Goal: Information Seeking & Learning: Check status

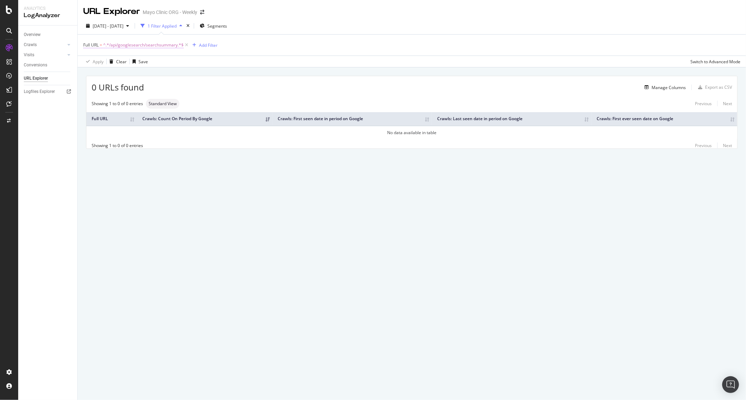
click at [150, 46] on span "^.*/api/googlesearch/searchsummary.*$" at bounding box center [143, 45] width 80 height 10
click at [120, 75] on input "/api/googlesearch/searchsummary" at bounding box center [122, 74] width 66 height 11
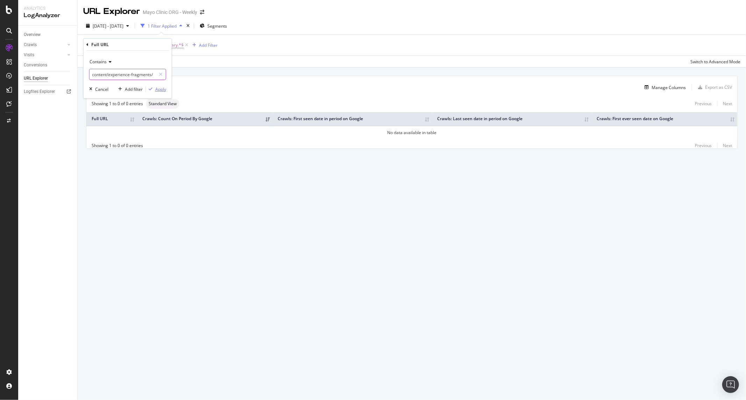
type input "/content/experience-fragments/"
click at [163, 86] on div "Apply" at bounding box center [160, 89] width 11 height 6
click at [123, 26] on span "2025 Jul. 20th - Aug. 18th" at bounding box center [108, 26] width 31 height 6
click at [124, 66] on div "Last 3 Months" at bounding box center [114, 67] width 27 height 6
type input "2025/05/19"
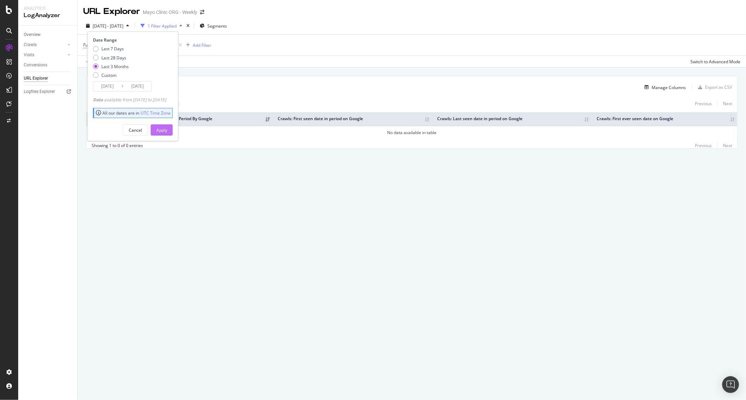
click at [167, 130] on div "Apply" at bounding box center [161, 130] width 11 height 6
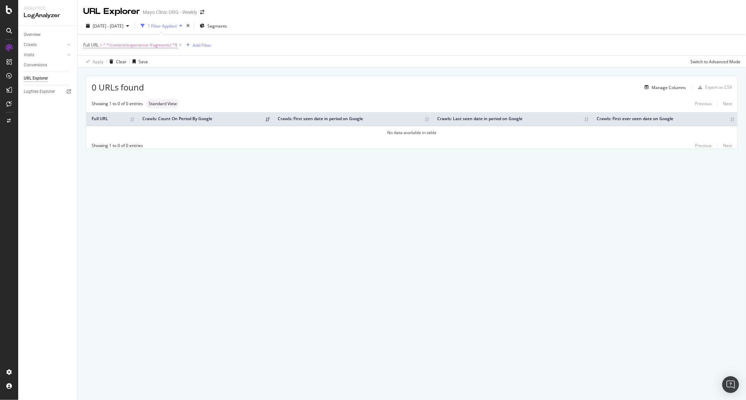
click at [88, 209] on div "URL Explorer Mayo Clinic ORG - Weekly 2025 May. 19th - Aug. 18th 1 Filter Appli…" at bounding box center [412, 200] width 668 height 400
click at [135, 46] on span "^.*/content/experience-fragments/.*$" at bounding box center [140, 45] width 74 height 10
type input "/content/mayoclinic/"
click at [163, 92] on button "Apply" at bounding box center [156, 89] width 20 height 7
click at [127, 43] on span "^.*/content/mayoclinic/.*$" at bounding box center [128, 45] width 51 height 10
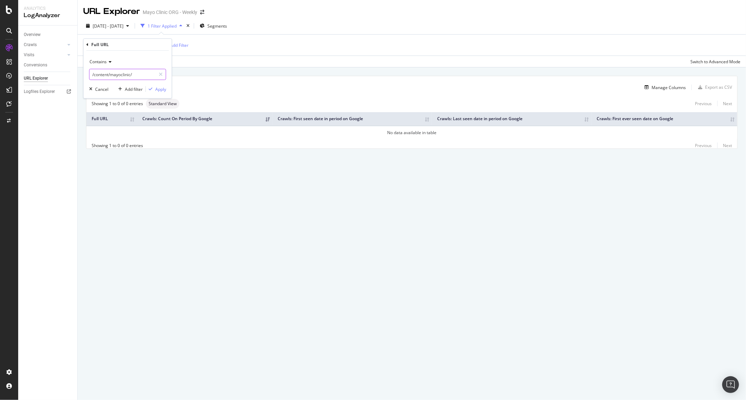
click at [139, 76] on input "/content/mayoclinic/" at bounding box center [122, 74] width 66 height 11
type input "/content/experience"
click at [153, 87] on div "button" at bounding box center [150, 89] width 9 height 4
click at [263, 32] on div "2025 May. 19th - Aug. 18th 1 Filter Applied Segments" at bounding box center [412, 27] width 668 height 14
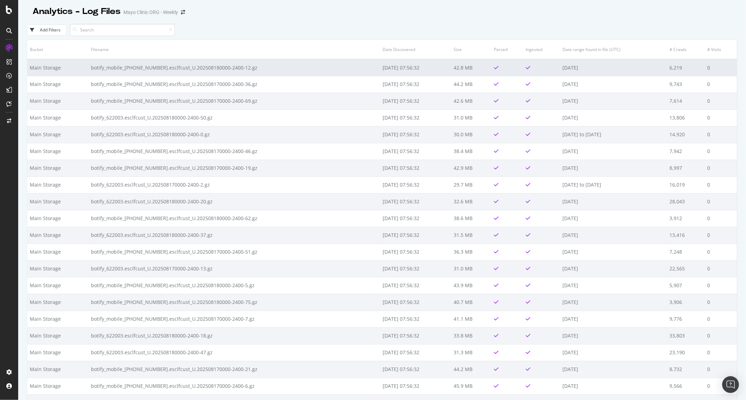
click at [285, 64] on td "botify_mobile_[PHONE_NUMBER].esclfcust_U.202508180000-2400-12.gz" at bounding box center [234, 67] width 292 height 17
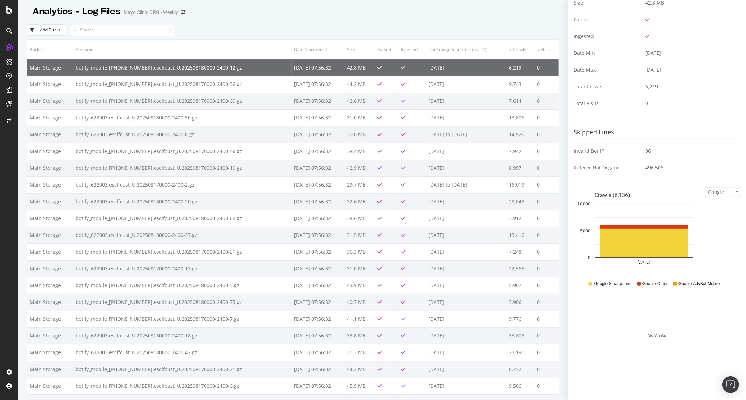
scroll to position [117, 0]
click at [715, 189] on select "Google Bing OpenAI Other AI Bots" at bounding box center [722, 191] width 35 height 10
click at [705, 186] on select "Google Bing OpenAI Other AI Bots" at bounding box center [722, 191] width 35 height 10
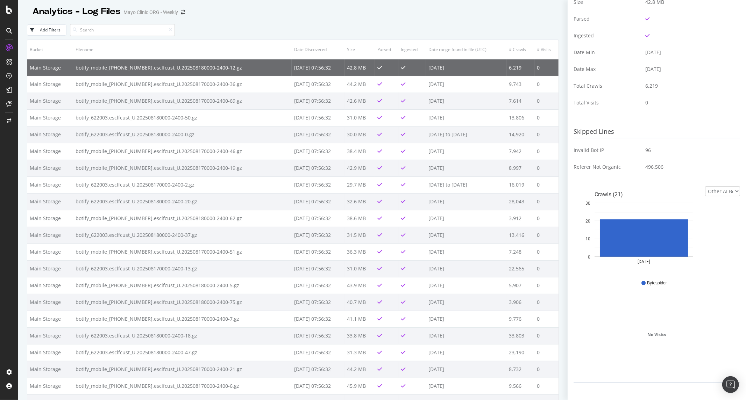
click at [724, 186] on div "Current Configuration Check bot IPs Activated Logs forced to HTTPS No Pattern .…" at bounding box center [656, 140] width 166 height 505
drag, startPoint x: 724, startPoint y: 187, endPoint x: 719, endPoint y: 195, distance: 9.6
click at [724, 187] on select "Google Bing OpenAI Other AI Bots" at bounding box center [722, 191] width 35 height 10
click at [705, 196] on select "Google Bing OpenAI Other AI Bots" at bounding box center [722, 191] width 35 height 10
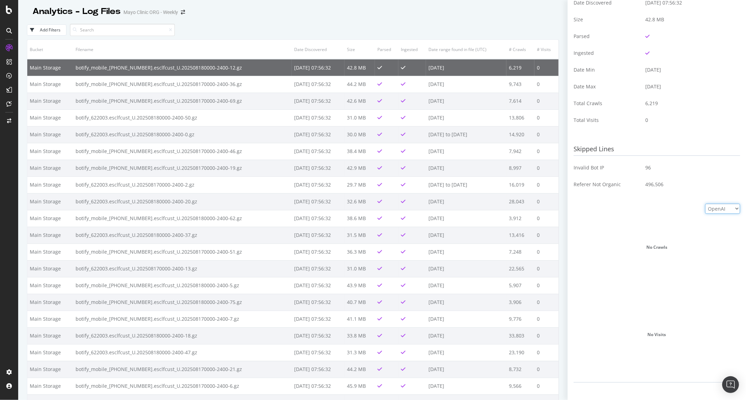
click at [714, 208] on select "Google Bing OpenAI Other AI Bots" at bounding box center [722, 209] width 35 height 10
click at [705, 204] on select "Google Bing OpenAI Other AI Bots" at bounding box center [722, 209] width 35 height 10
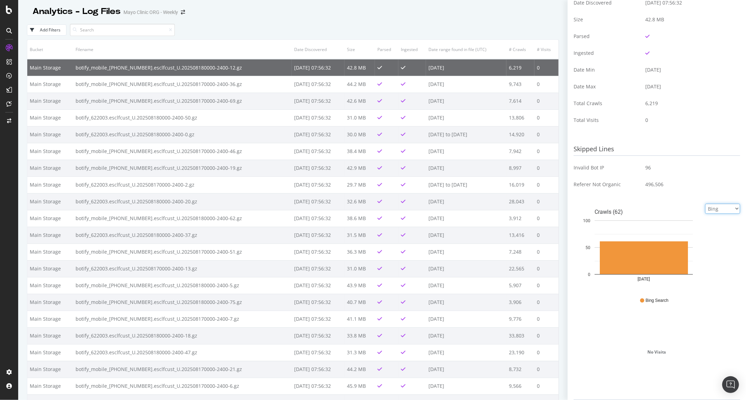
scroll to position [117, 0]
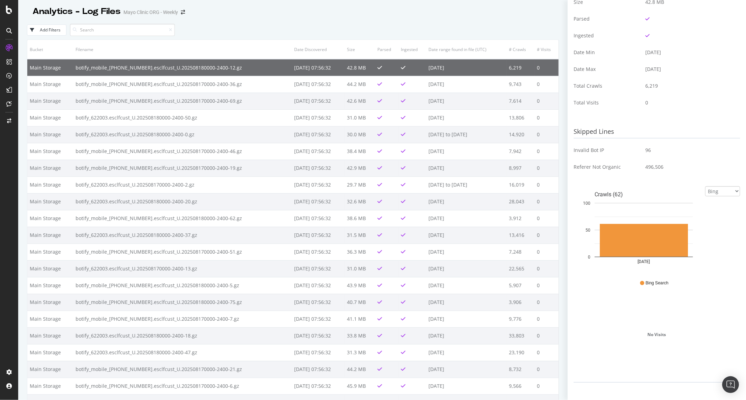
click at [329, 75] on td "[DATE] 07:56:32" at bounding box center [318, 67] width 53 height 17
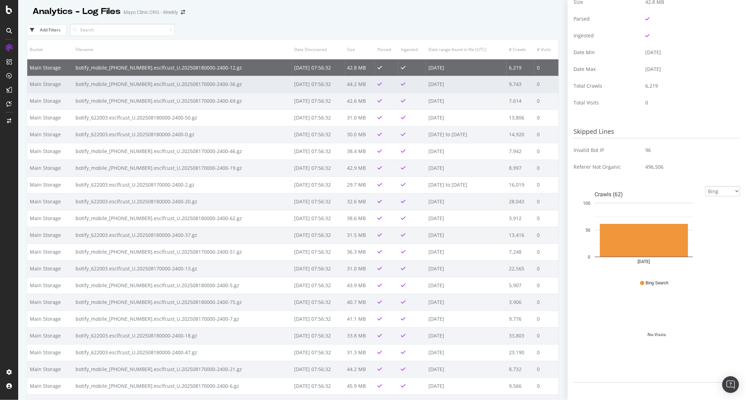
click at [328, 82] on td "[DATE] 07:56:32" at bounding box center [318, 84] width 53 height 17
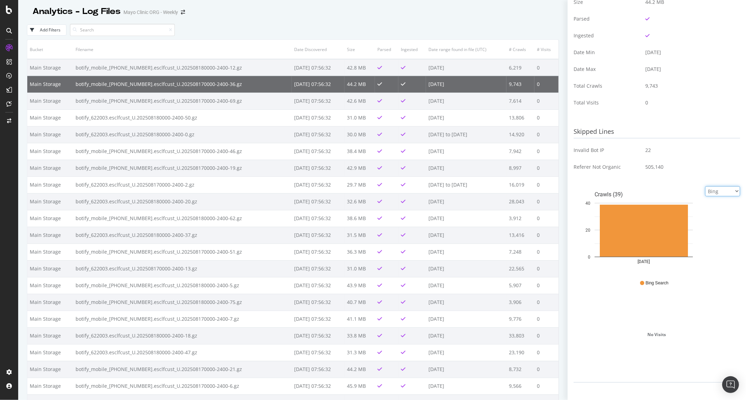
click at [705, 188] on select "Google Bing OpenAI Other AI Bots" at bounding box center [722, 191] width 35 height 10
select select "openai"
click at [705, 196] on select "Google Bing OpenAI Other AI Bots" at bounding box center [722, 191] width 35 height 10
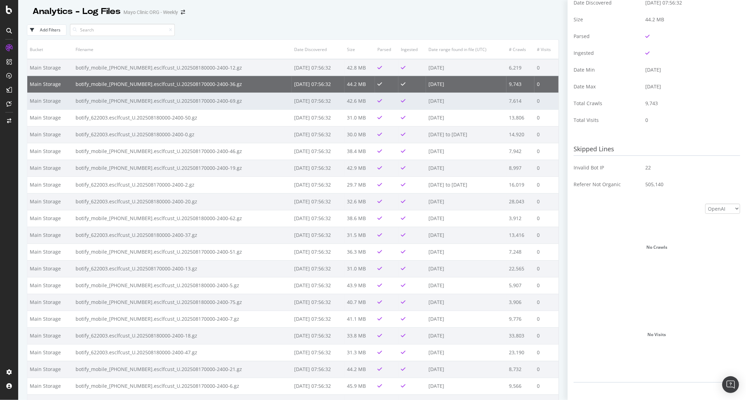
click at [333, 106] on td "[DATE] 07:56:32" at bounding box center [318, 101] width 53 height 17
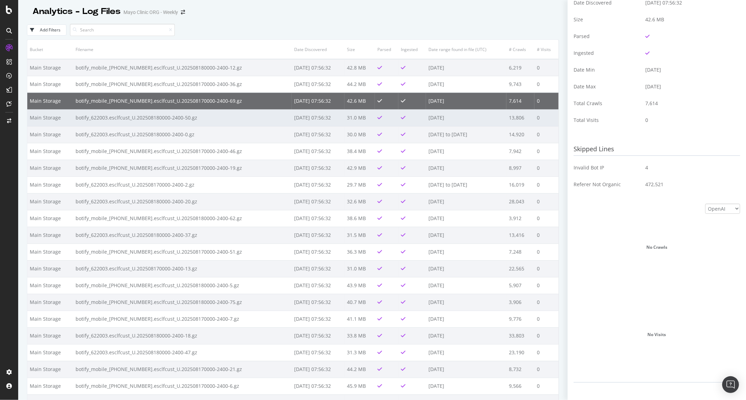
click at [334, 125] on td "[DATE] 07:56:32" at bounding box center [318, 117] width 53 height 17
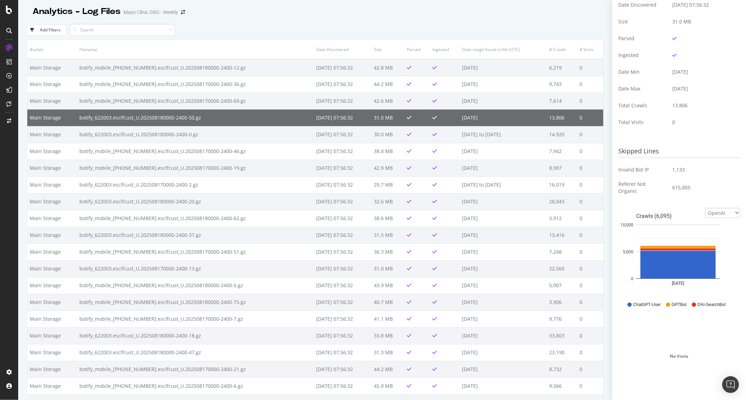
scroll to position [101, 0]
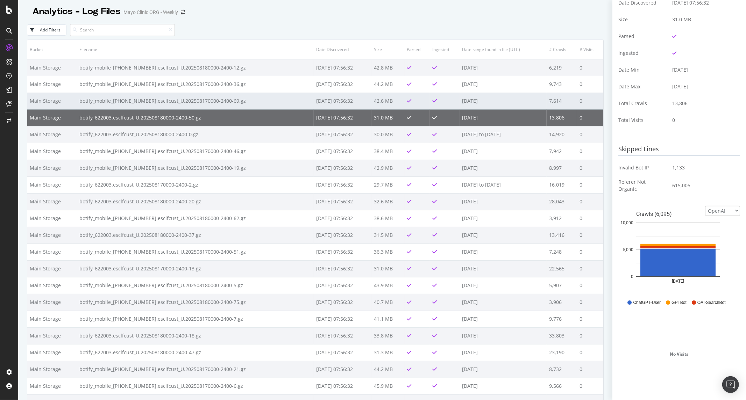
click at [333, 99] on td "[DATE] 07:56:32" at bounding box center [342, 101] width 57 height 17
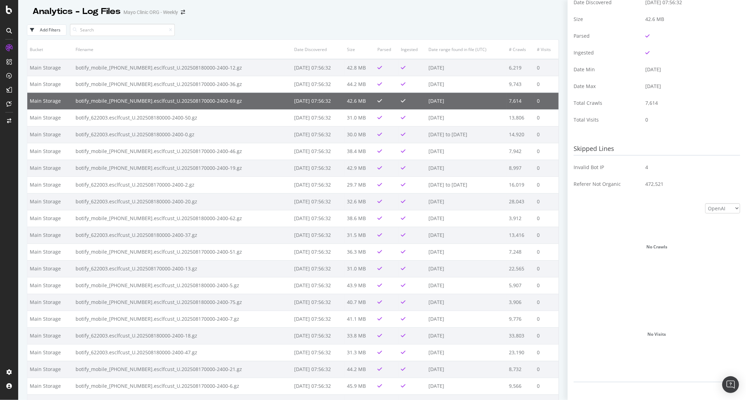
scroll to position [99, 0]
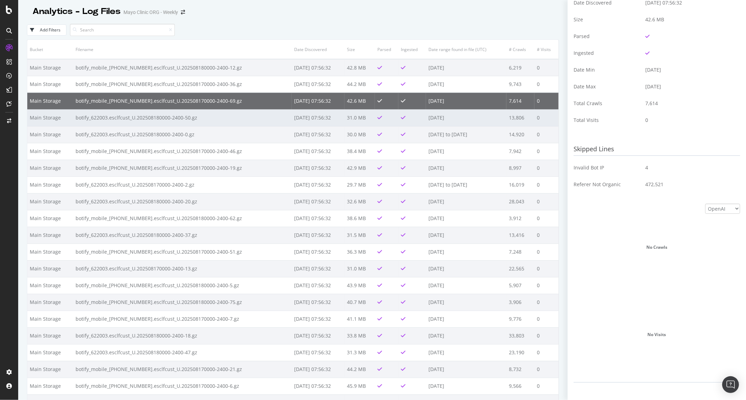
click at [196, 123] on td "botify_622003.esclfcust_U.202508180000-2400-50.gz" at bounding box center [182, 117] width 218 height 17
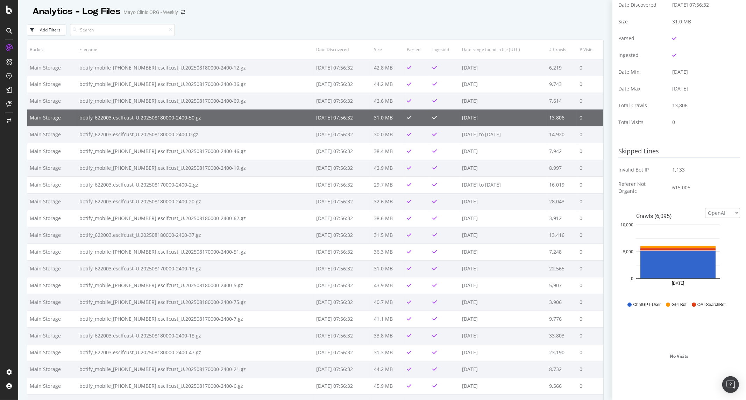
scroll to position [101, 0]
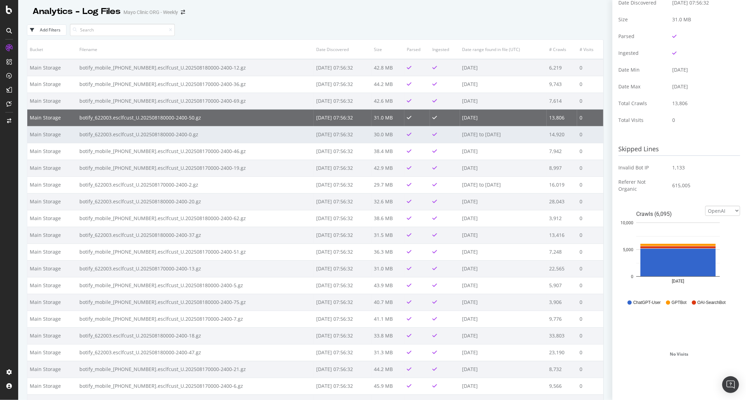
click at [404, 137] on td at bounding box center [417, 134] width 26 height 17
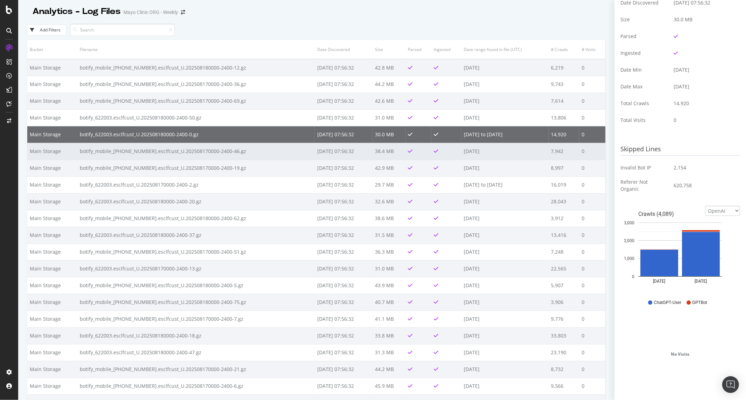
click at [408, 152] on icon at bounding box center [410, 151] width 5 height 5
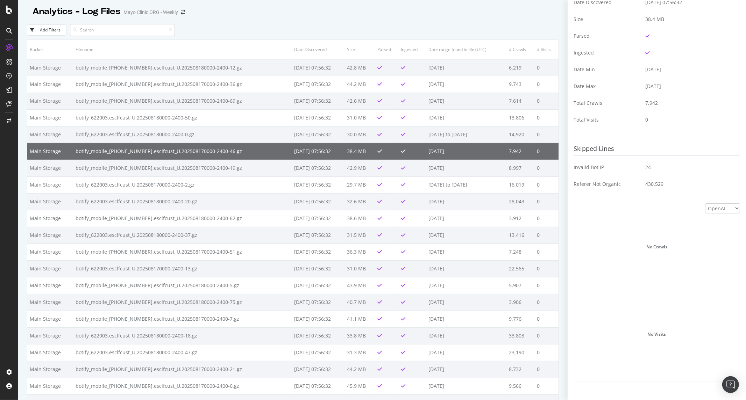
scroll to position [99, 0]
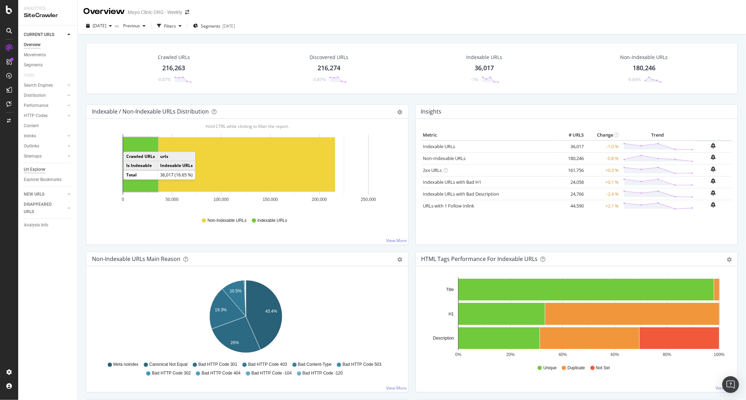
click at [40, 170] on div "Url Explorer" at bounding box center [35, 169] width 22 height 7
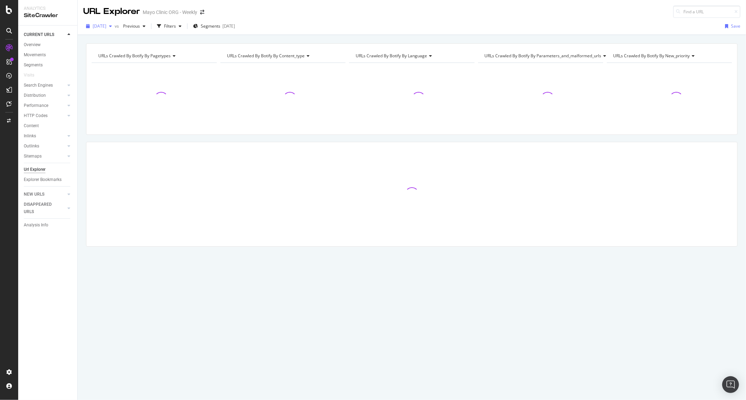
click at [106, 24] on span "2025 Aug. 20th" at bounding box center [100, 26] width 14 height 6
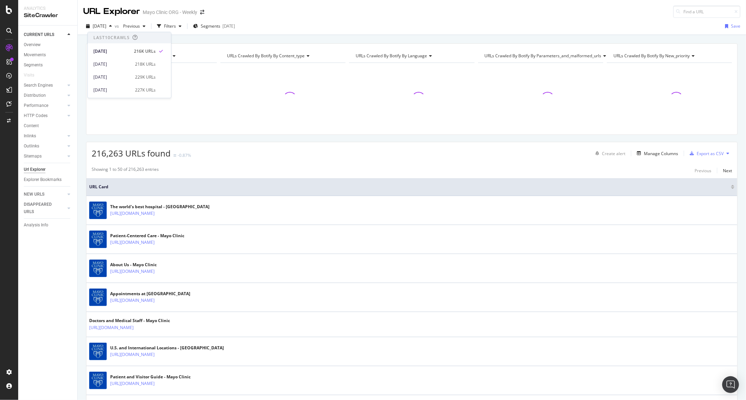
click at [299, 27] on div "2025 Aug. 20th vs Previous Filters Segments 2025-08-07 Save" at bounding box center [412, 28] width 668 height 14
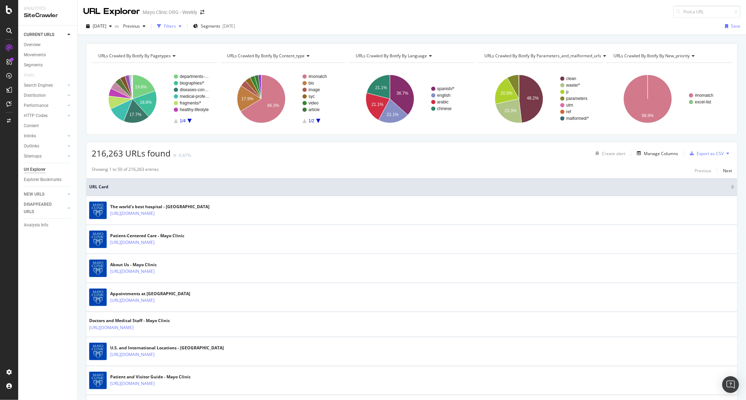
click at [164, 27] on div "button" at bounding box center [159, 26] width 10 height 10
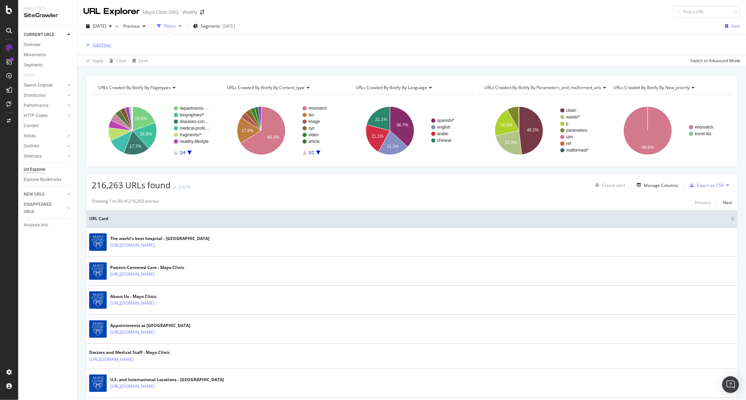
click at [106, 45] on div "Add Filter" at bounding box center [102, 45] width 19 height 6
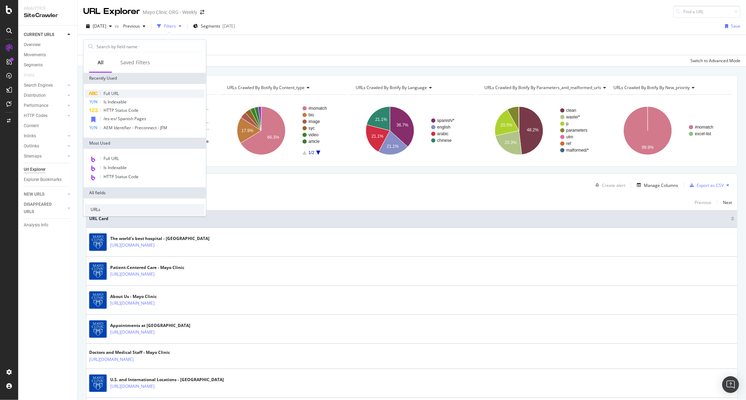
click at [123, 94] on div "Full URL" at bounding box center [145, 93] width 120 height 8
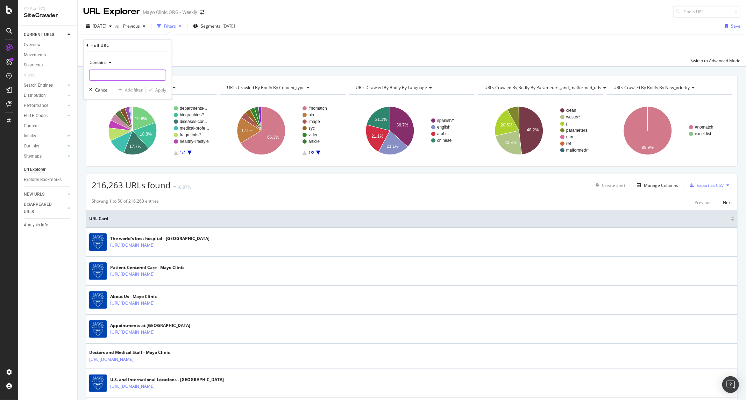
click at [134, 74] on input "text" at bounding box center [127, 75] width 76 height 11
paste input "https://www.mayoclinic.org/content/mayoclinic/"
drag, startPoint x: 156, startPoint y: 89, endPoint x: 131, endPoint y: 74, distance: 28.5
click at [131, 74] on div "Contains https://www.mayoclinic.org/content/mayoclinic/ Cancel Add filter Apply" at bounding box center [128, 75] width 88 height 48
drag, startPoint x: 128, startPoint y: 78, endPoint x: 146, endPoint y: 74, distance: 18.5
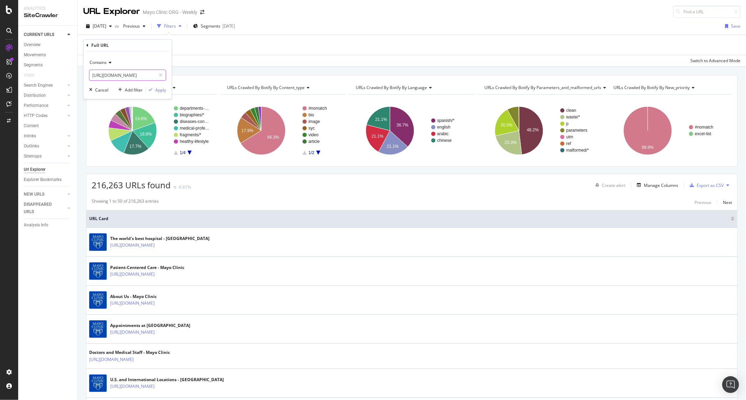
click at [128, 78] on input "https://www.mayoclinic.org/content/mayoclinic/" at bounding box center [122, 75] width 66 height 11
click at [148, 74] on input "https://www.mayoclinic.org/content/mayoclinic/" at bounding box center [122, 75] width 66 height 11
drag, startPoint x: 145, startPoint y: 74, endPoint x: 86, endPoint y: 72, distance: 59.1
click at [86, 72] on div "Contains https://www.mayoclinic.org/content/mayoclinic/ Cancel Add filter Apply" at bounding box center [128, 75] width 88 height 48
type input "/content/mayoclinic/"
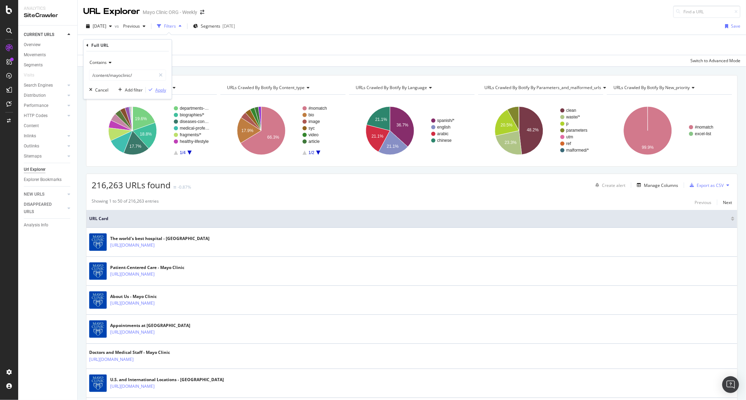
click at [155, 91] on div "Apply" at bounding box center [160, 90] width 11 height 6
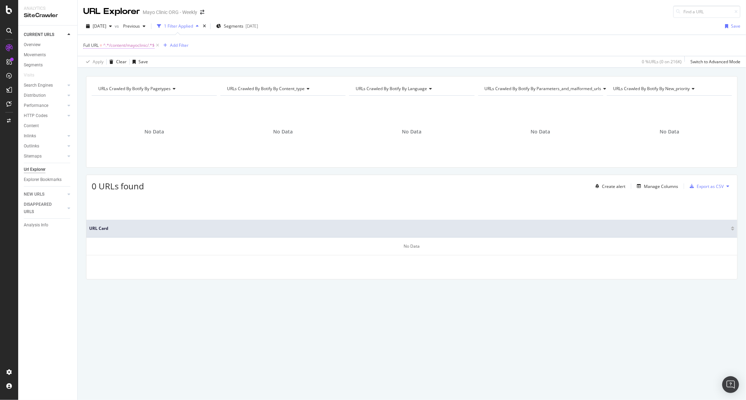
click at [124, 43] on span "^.*/content/mayoclinic/.*$" at bounding box center [128, 46] width 51 height 10
click at [110, 69] on div "Contains /content/mayoclinic/" at bounding box center [127, 69] width 77 height 24
click at [114, 60] on div "Contains" at bounding box center [127, 62] width 77 height 11
drag, startPoint x: 339, startPoint y: 58, endPoint x: 265, endPoint y: 59, distance: 74.8
click at [338, 58] on div "Apply Clear Save 0 % URLs ( 0 on 216K ) Switch to Advanced Mode" at bounding box center [412, 62] width 668 height 12
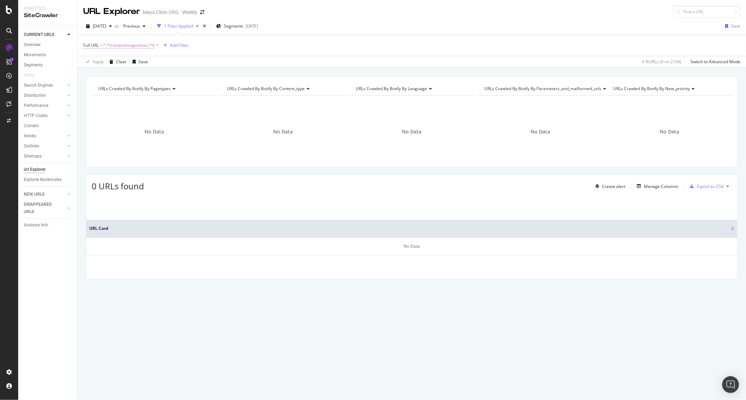
click at [130, 46] on span "^.*/content/mayoclinic/.*$" at bounding box center [128, 46] width 51 height 10
click at [140, 74] on input "/content/mayoclinic/" at bounding box center [122, 74] width 66 height 11
drag, startPoint x: 110, startPoint y: 75, endPoint x: 178, endPoint y: 75, distance: 68.5
click at [178, 75] on body "Analytics SiteCrawler CURRENT URLS Overview Movements Segments Visits Search En…" at bounding box center [373, 200] width 746 height 400
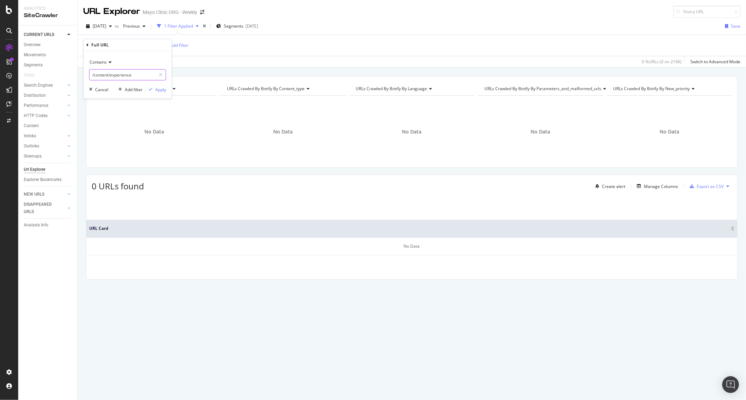
type input "/content/experience"
click at [149, 96] on div "Contains /content/experience Cancel Add filter Apply" at bounding box center [128, 75] width 88 height 48
click at [158, 92] on div "Apply" at bounding box center [160, 90] width 11 height 6
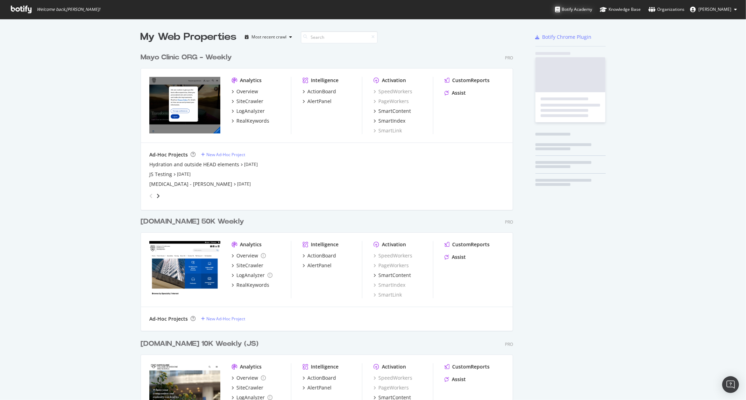
scroll to position [993, 372]
